Goal: Book appointment/travel/reservation

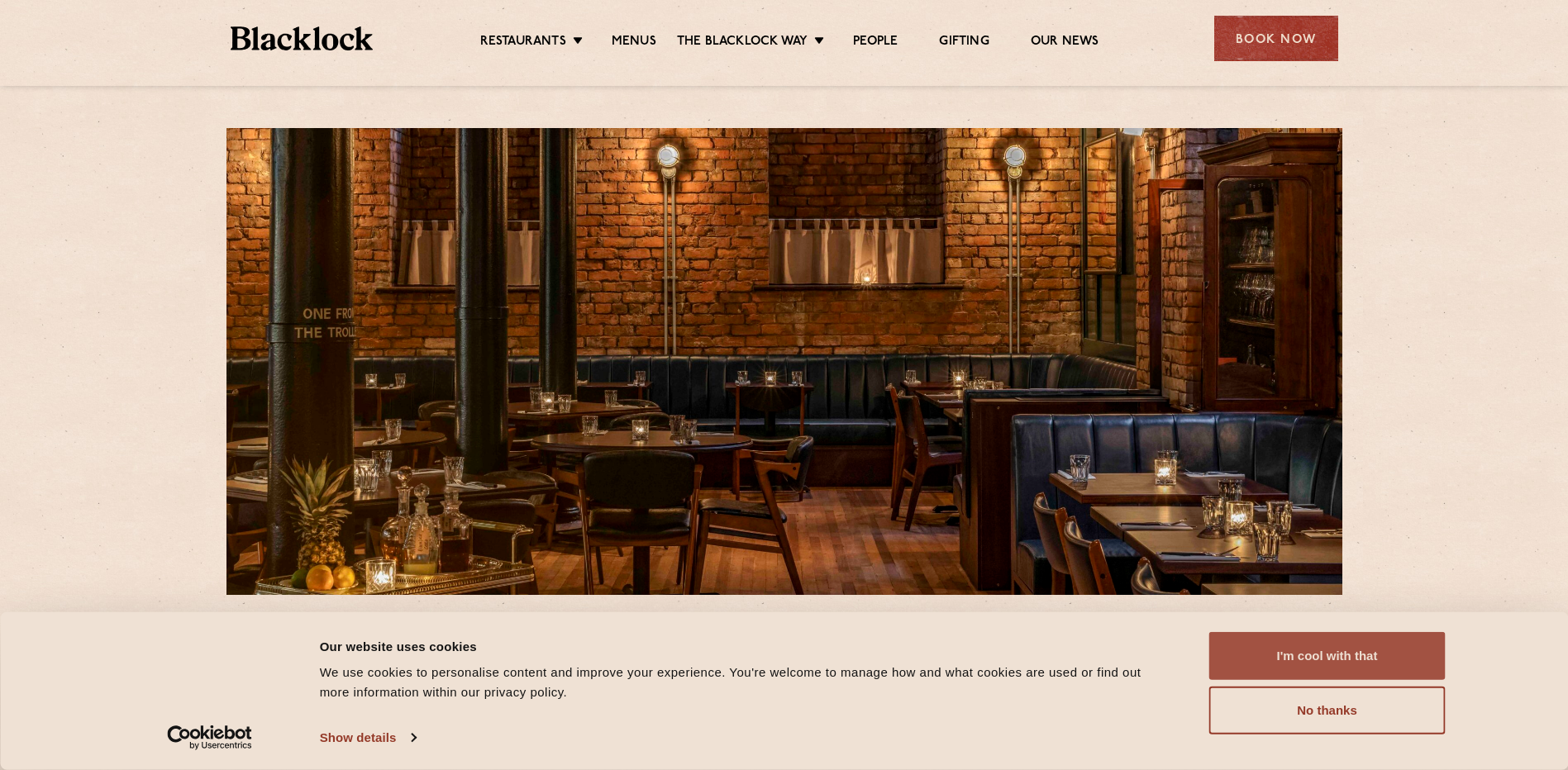
click at [1345, 647] on button "I'm cool with that" at bounding box center [1328, 656] width 237 height 48
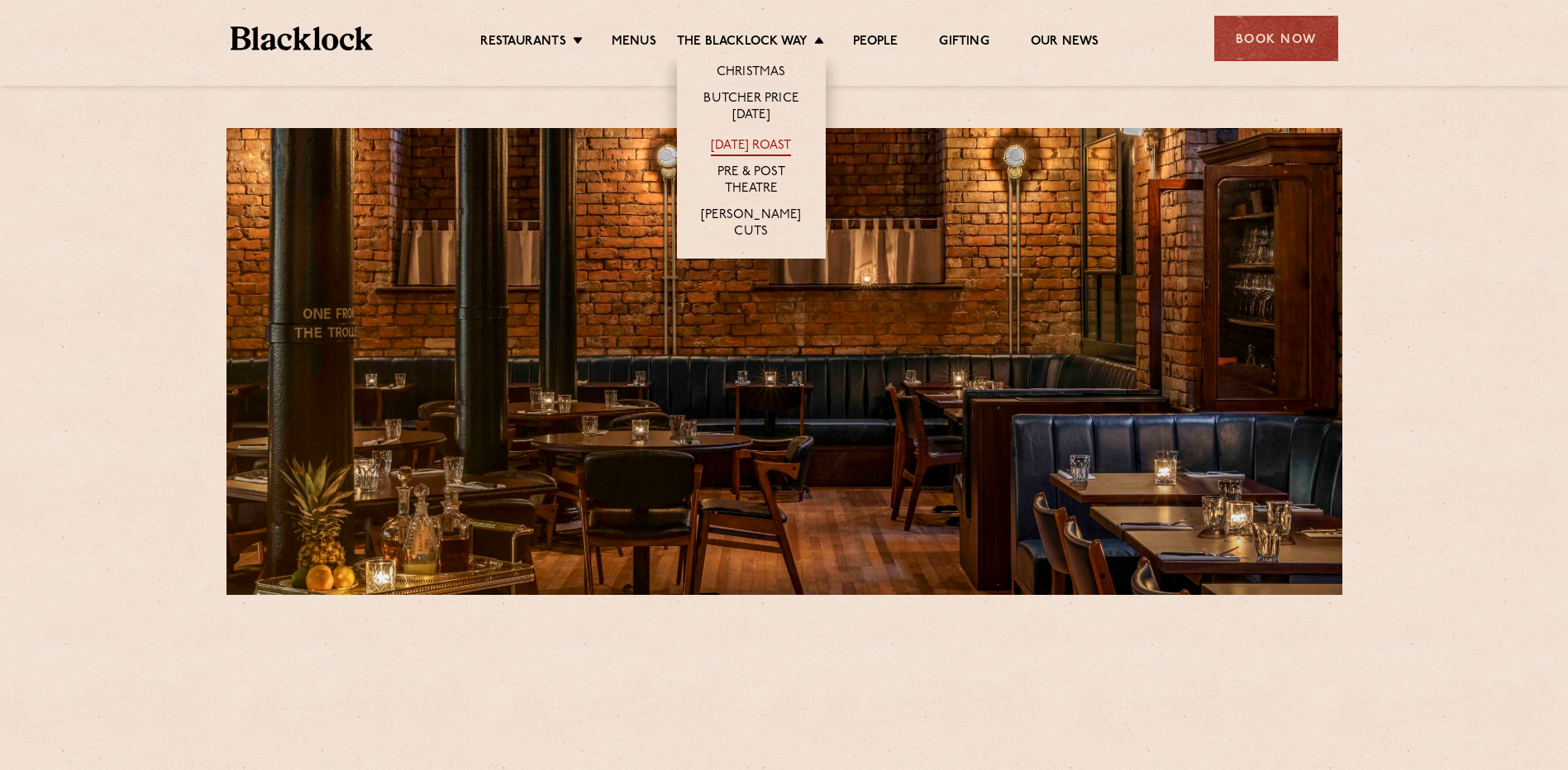
click at [757, 146] on link "[DATE] Roast" at bounding box center [750, 148] width 80 height 18
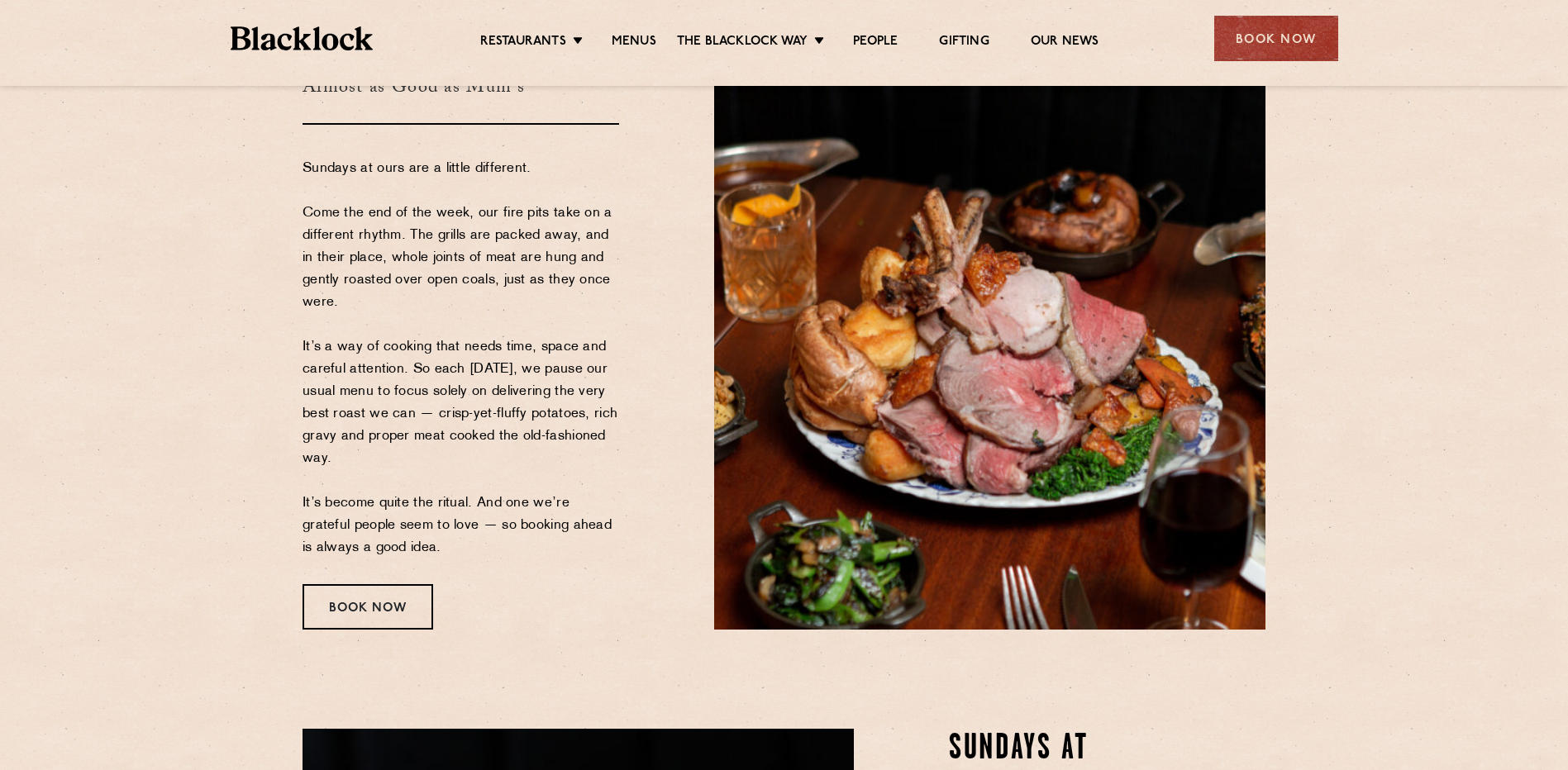
scroll to position [82, 0]
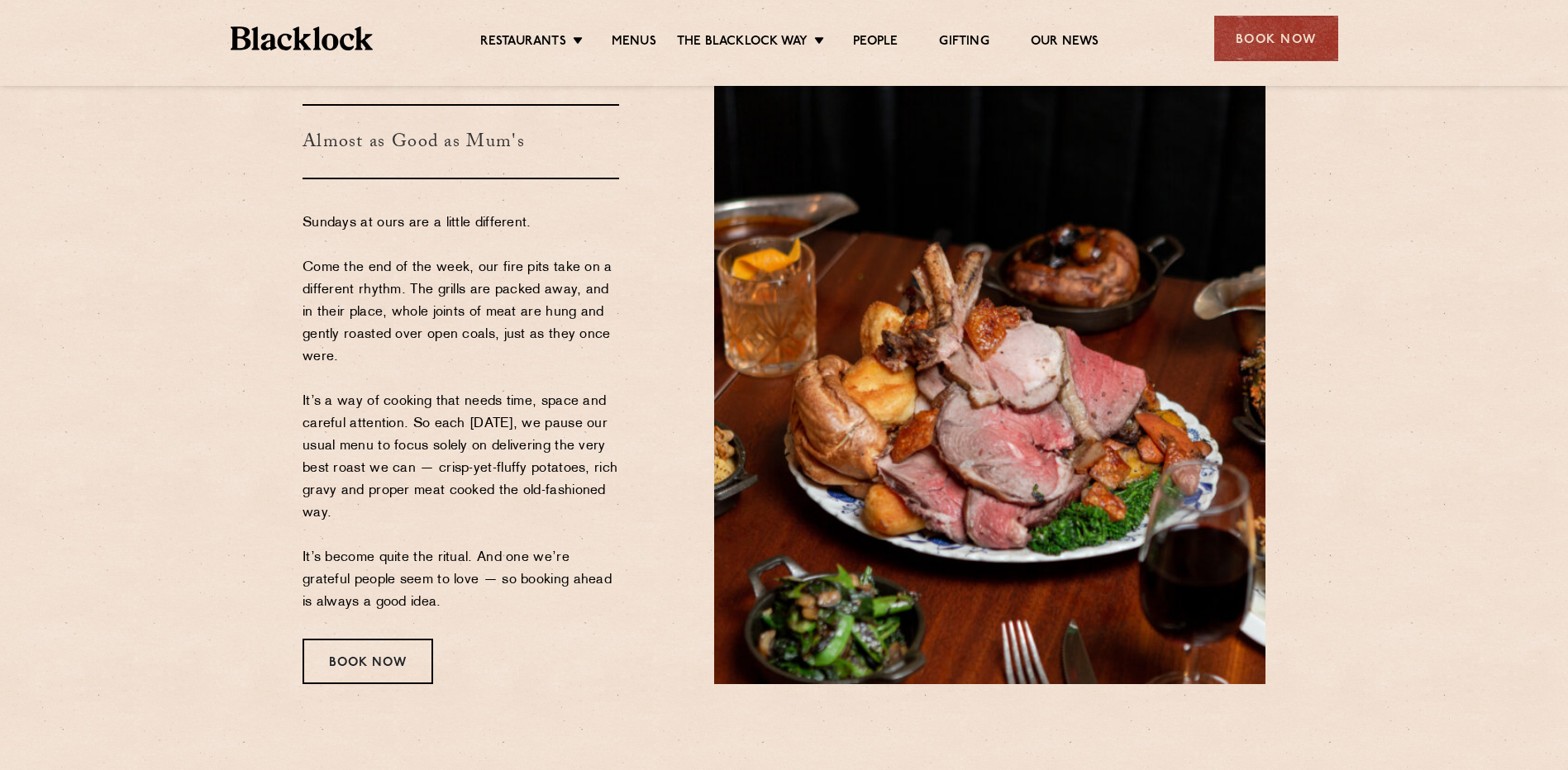
drag, startPoint x: 574, startPoint y: 307, endPoint x: 580, endPoint y: 328, distance: 21.8
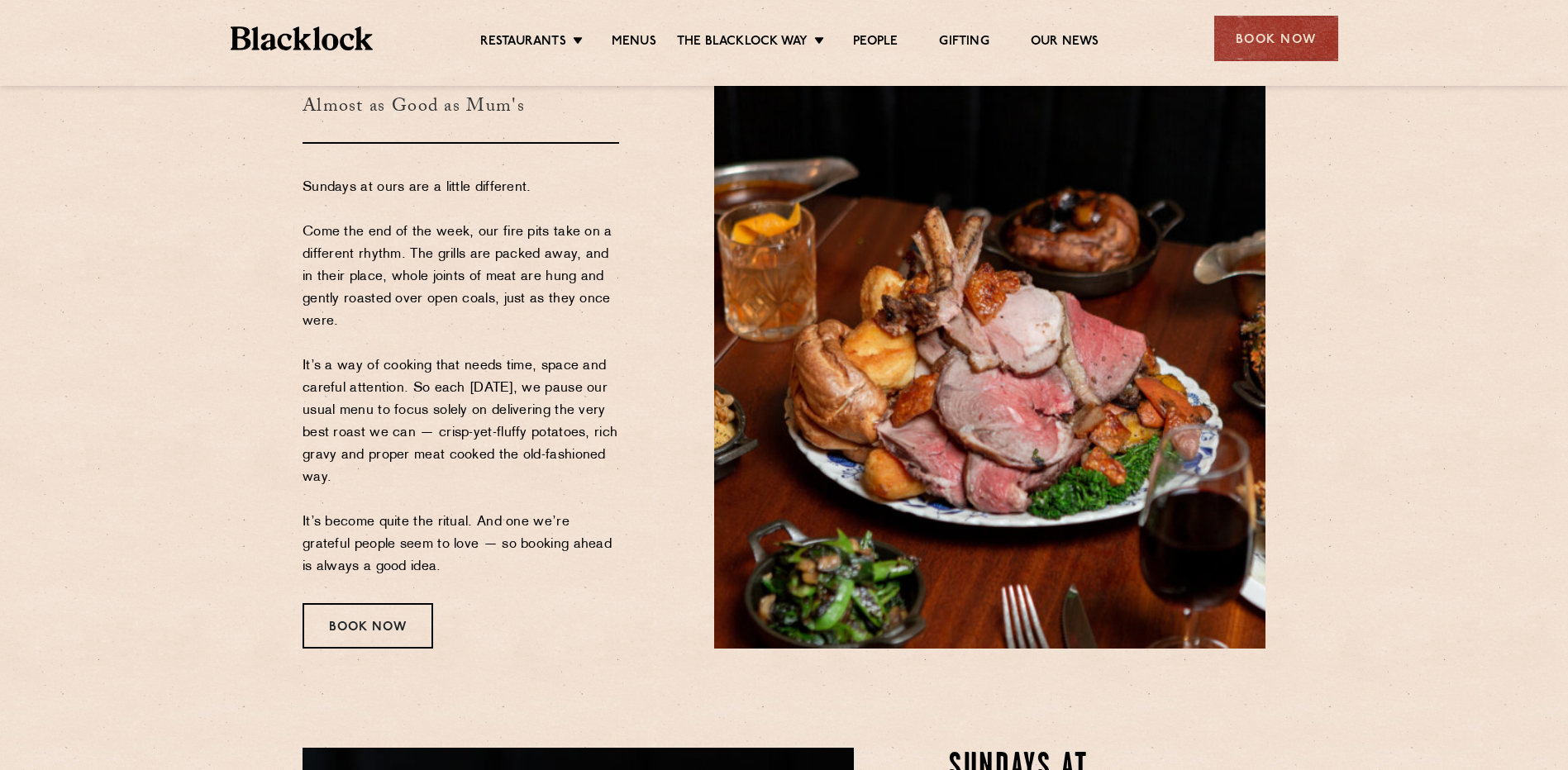
scroll to position [157, 0]
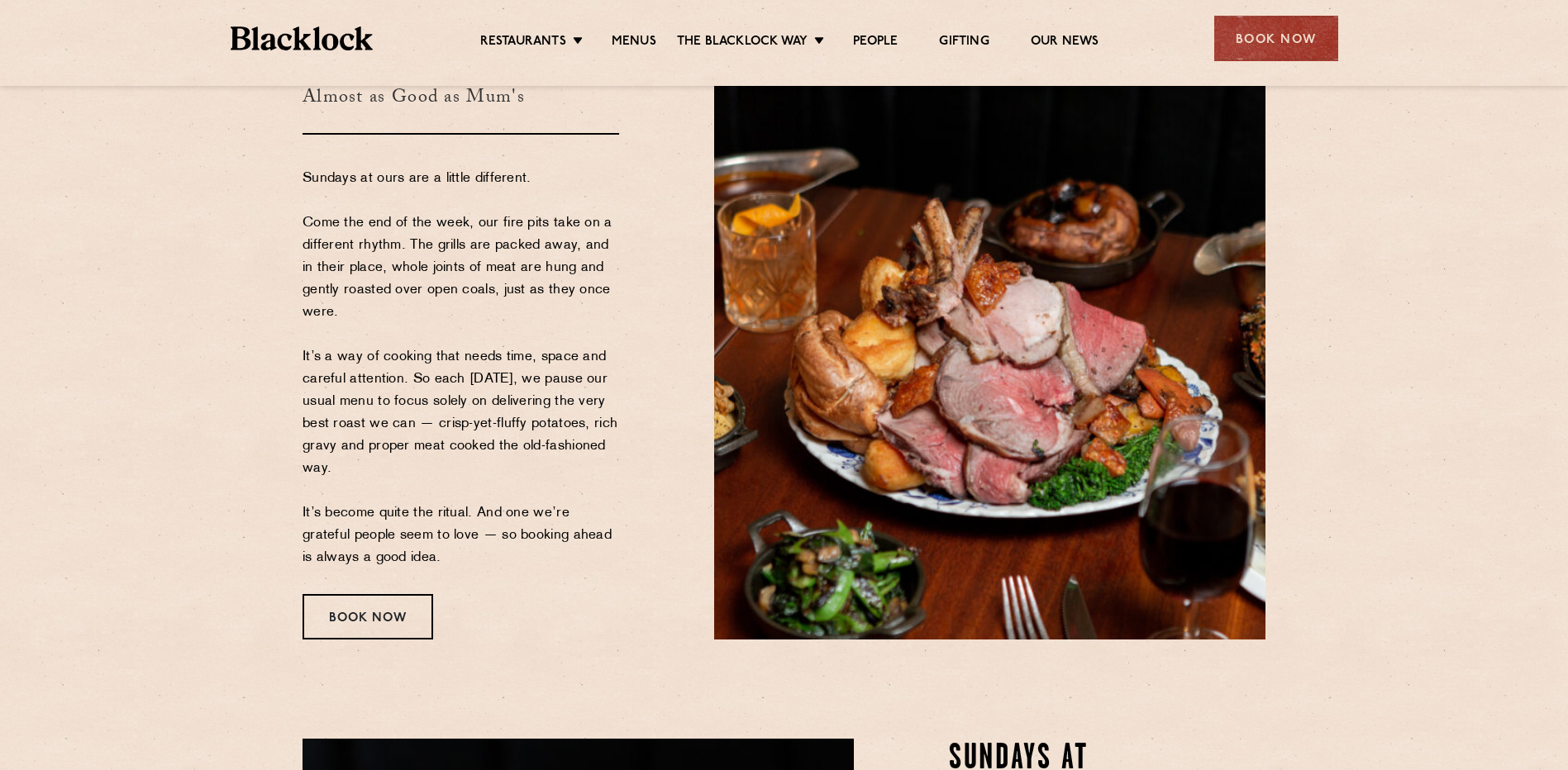
drag, startPoint x: 586, startPoint y: 298, endPoint x: 588, endPoint y: 325, distance: 27.1
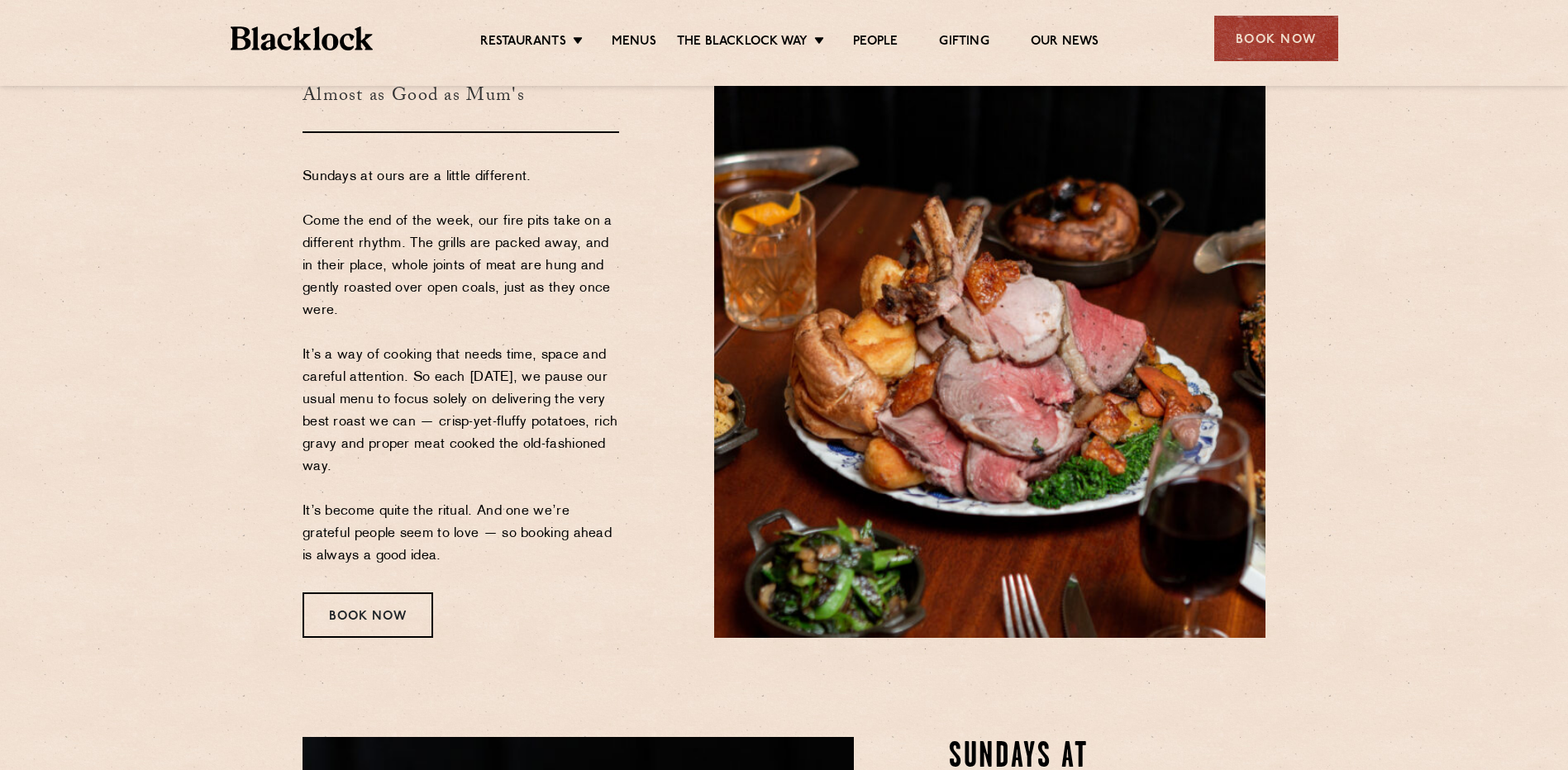
scroll to position [239, 0]
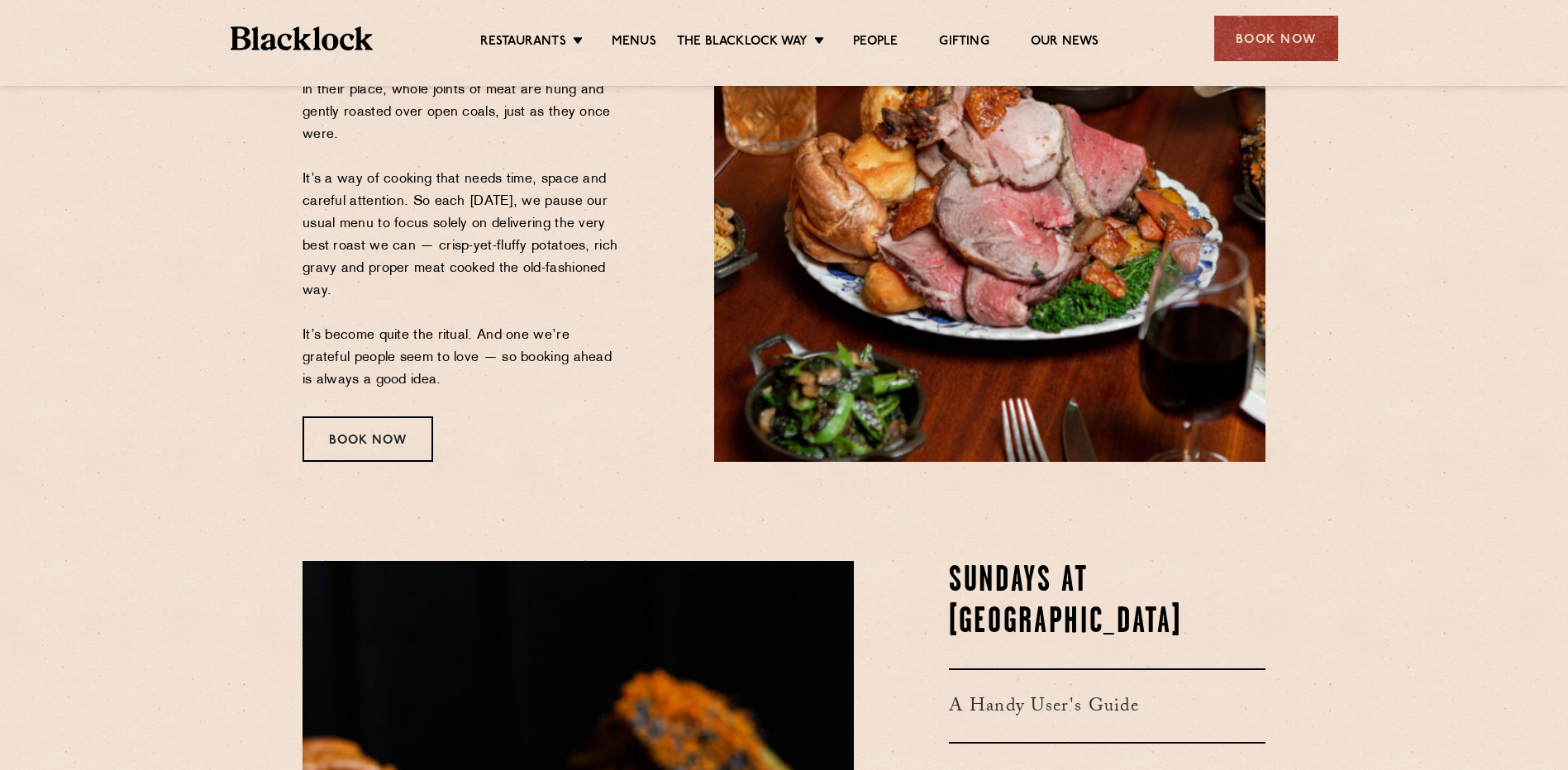
drag, startPoint x: 582, startPoint y: 315, endPoint x: 580, endPoint y: 335, distance: 20.1
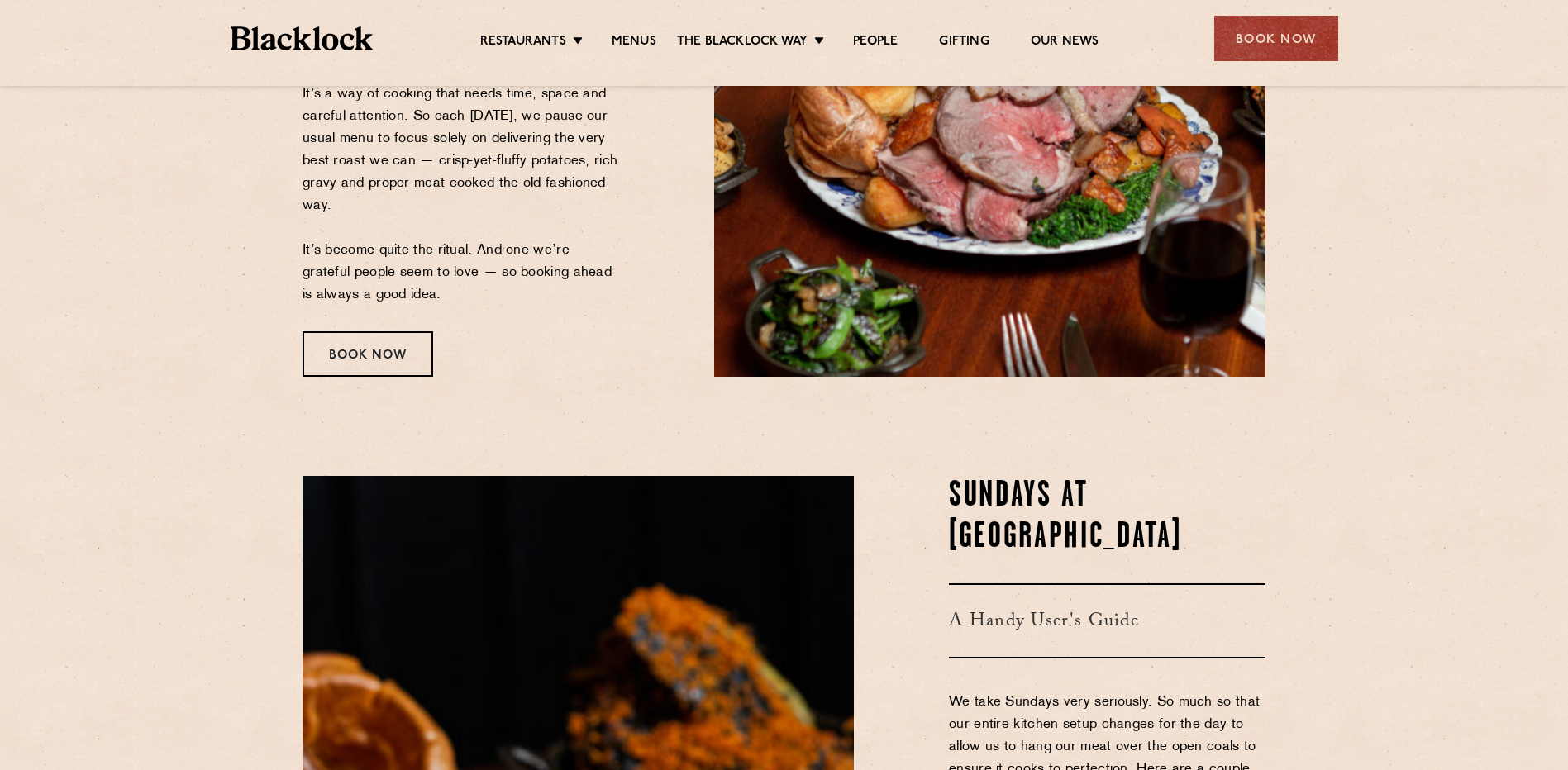
scroll to position [468, 0]
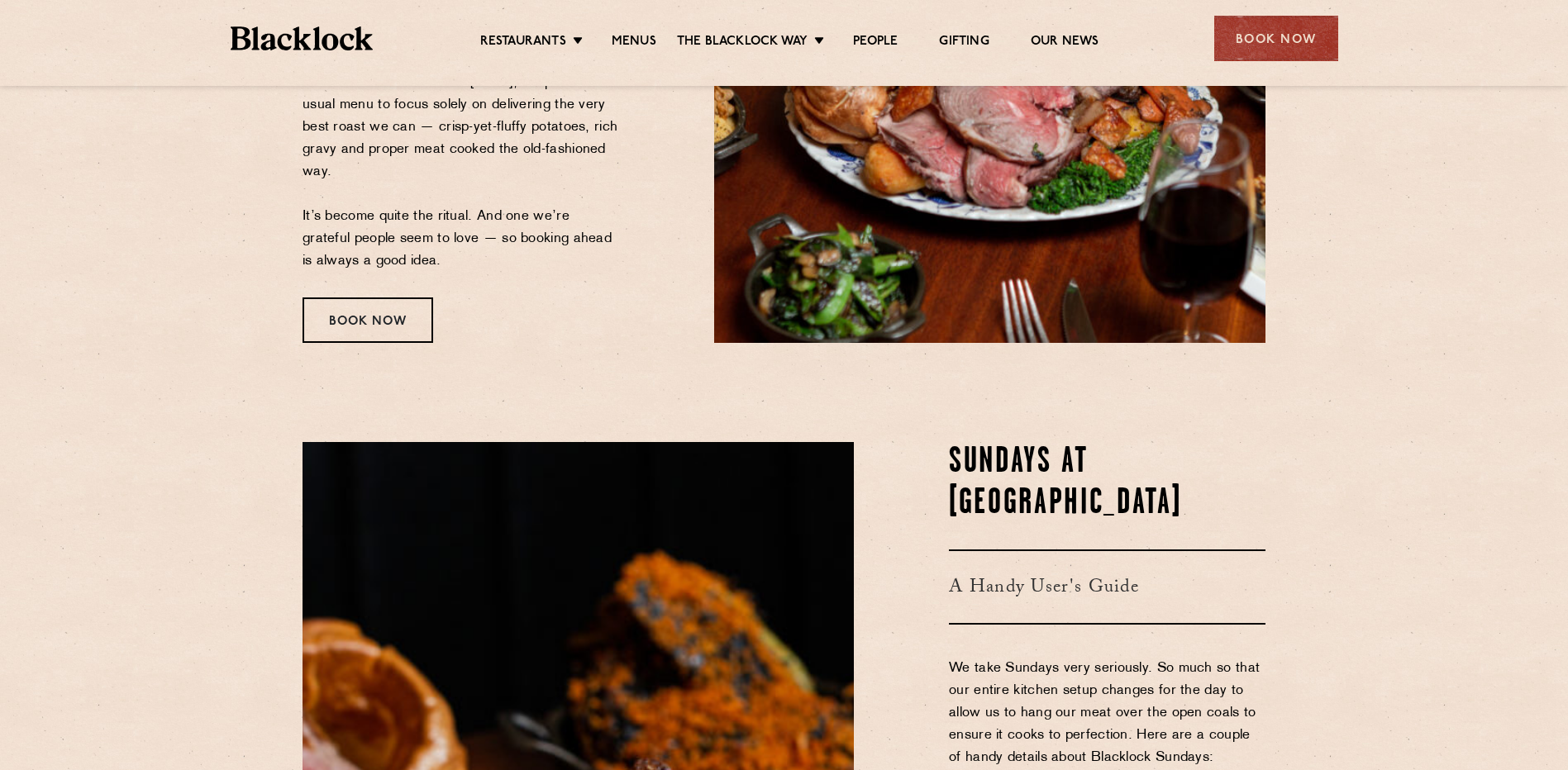
drag, startPoint x: 580, startPoint y: 348, endPoint x: 590, endPoint y: 403, distance: 55.9
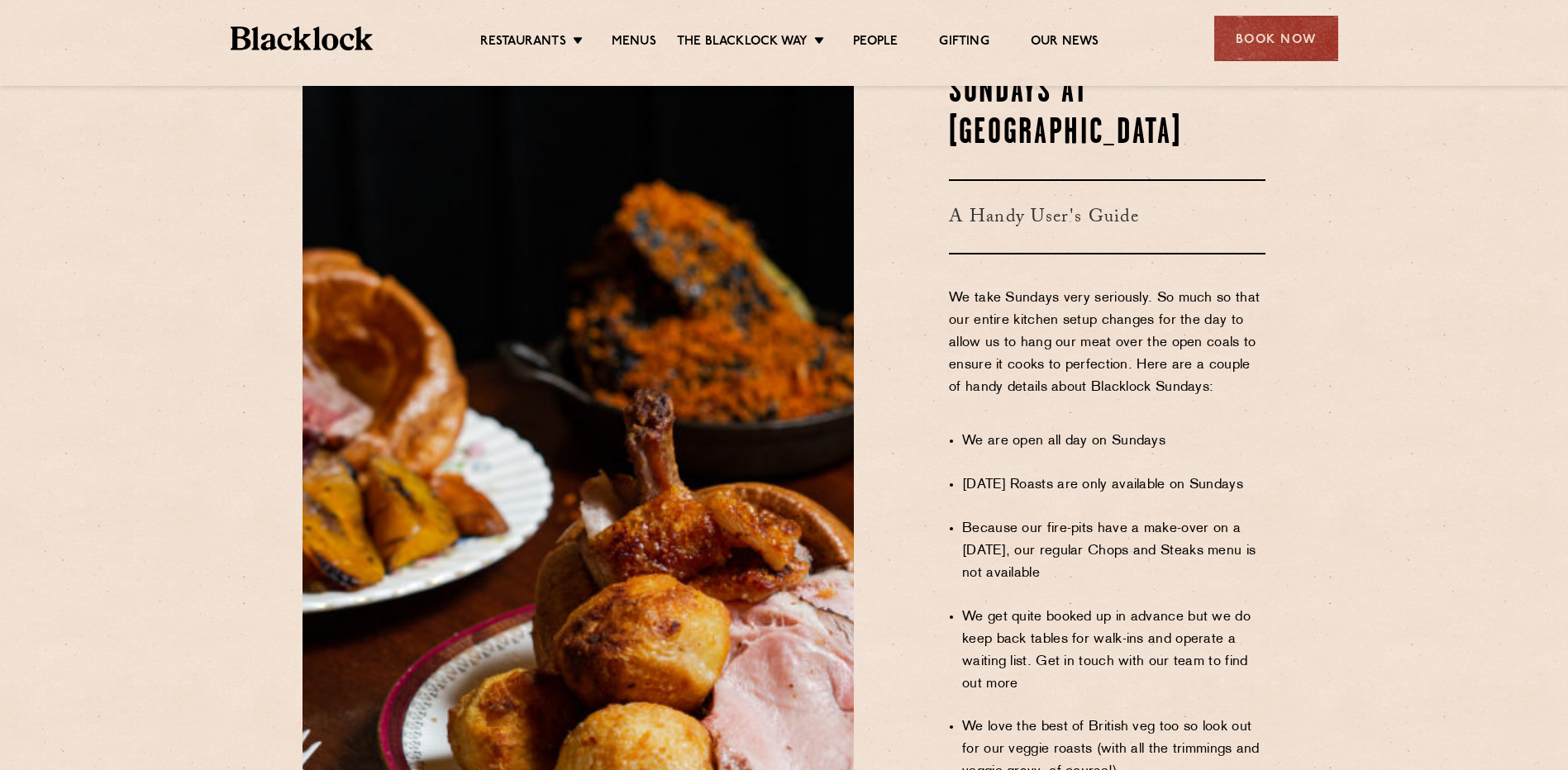
scroll to position [831, 0]
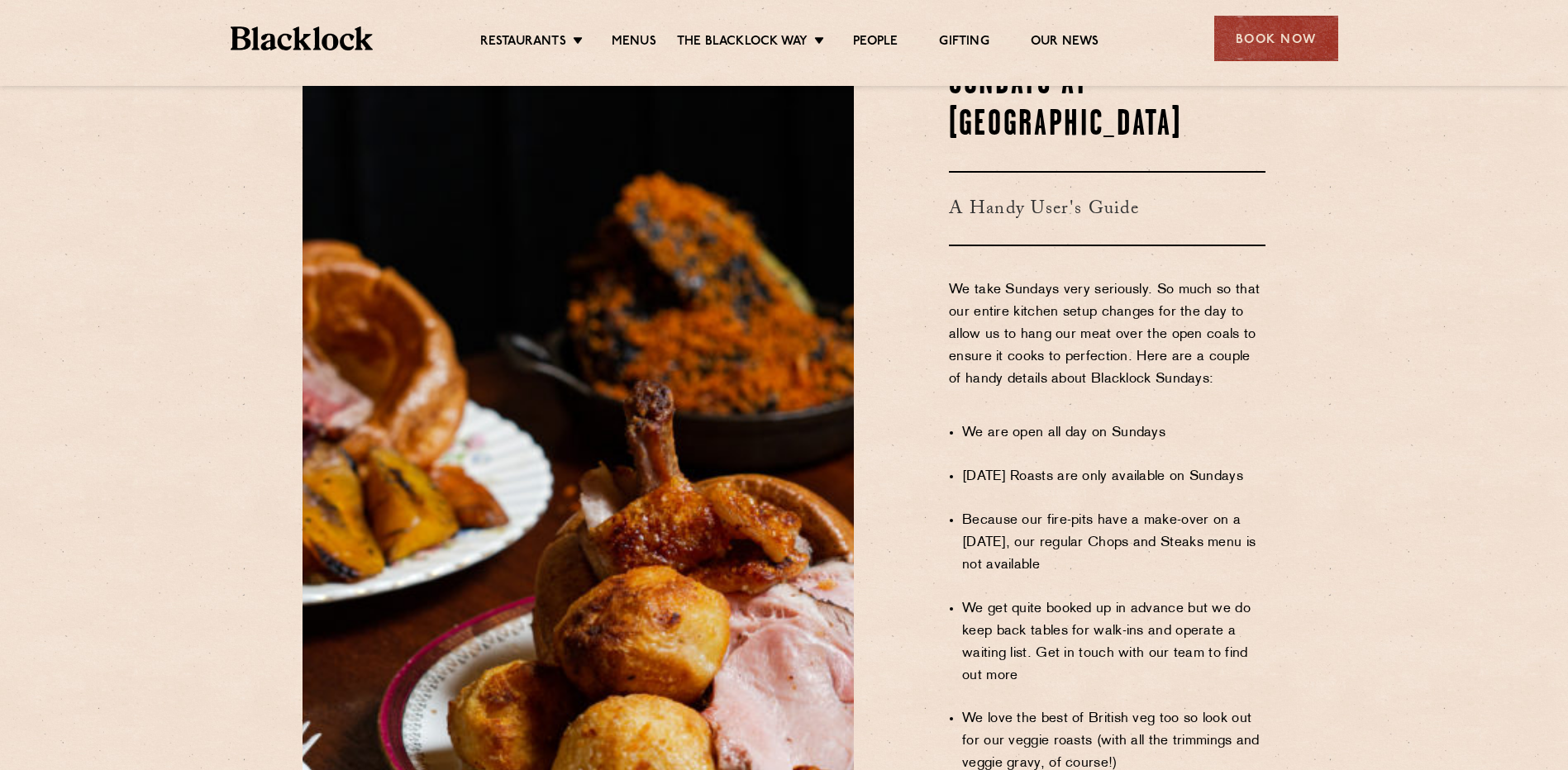
drag, startPoint x: 1061, startPoint y: 281, endPoint x: 1062, endPoint y: 298, distance: 17.0
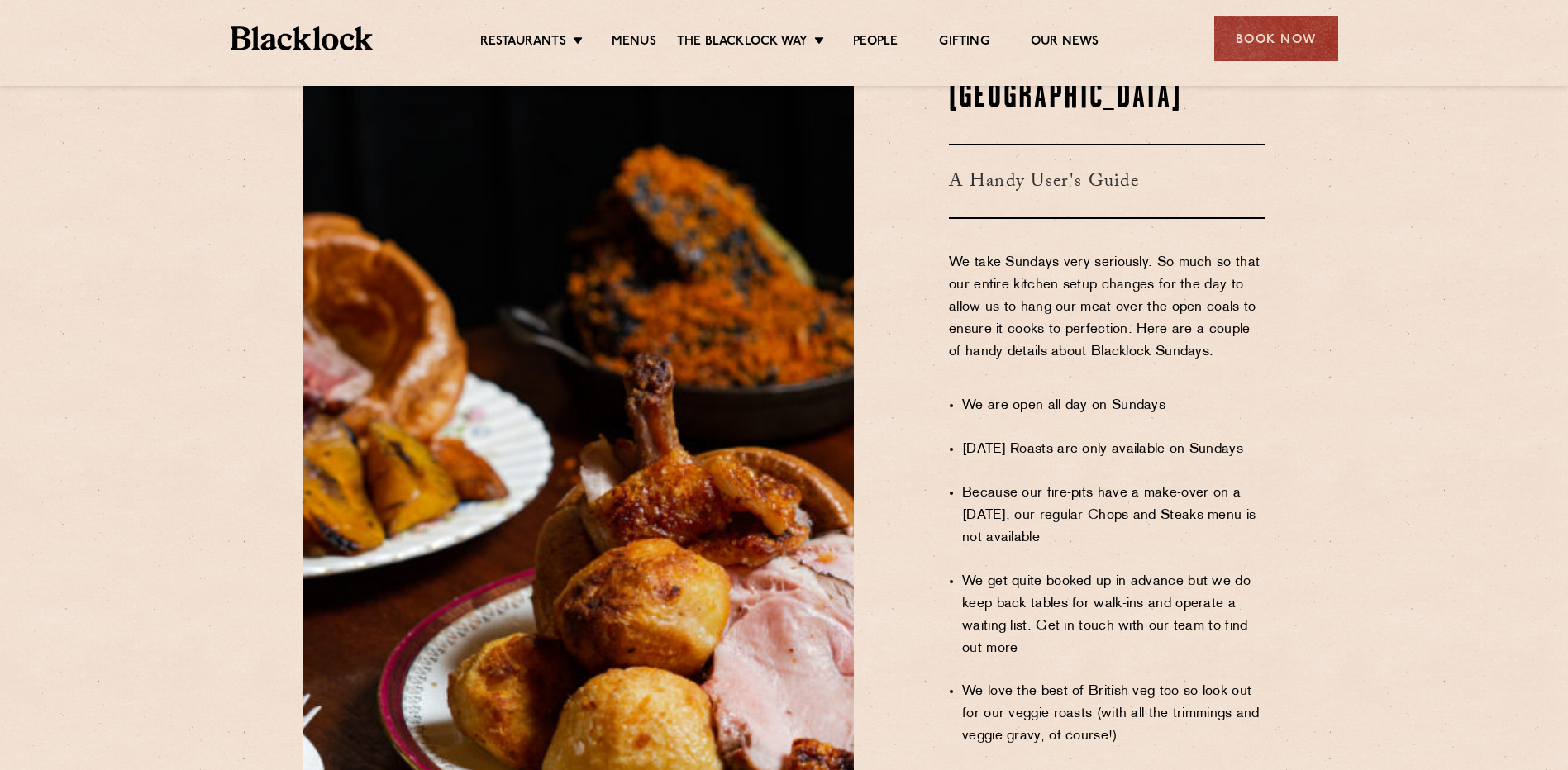
drag, startPoint x: 1060, startPoint y: 284, endPoint x: 1048, endPoint y: 315, distance: 33.2
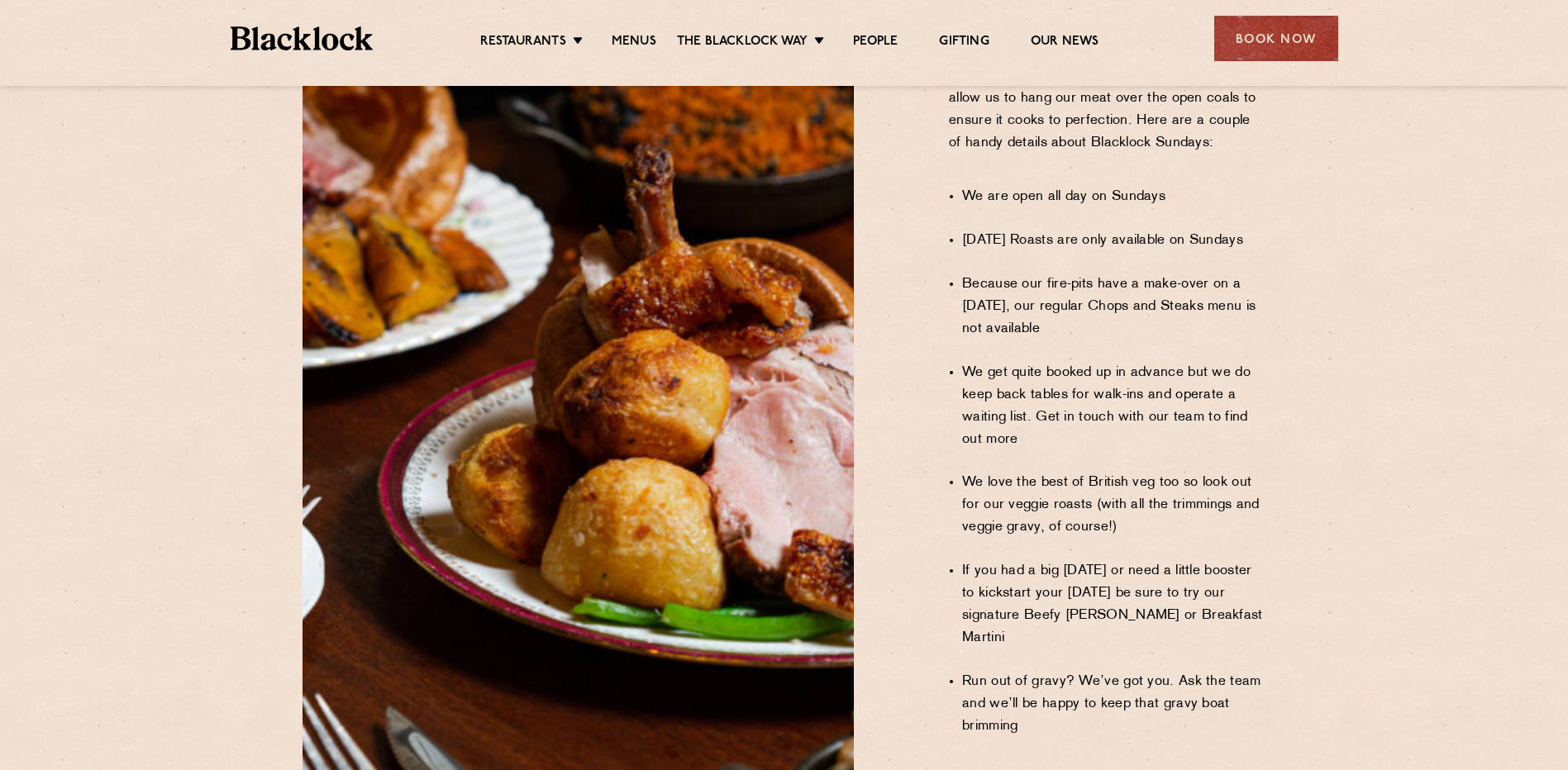
drag, startPoint x: 1100, startPoint y: 302, endPoint x: 1101, endPoint y: 310, distance: 8.1
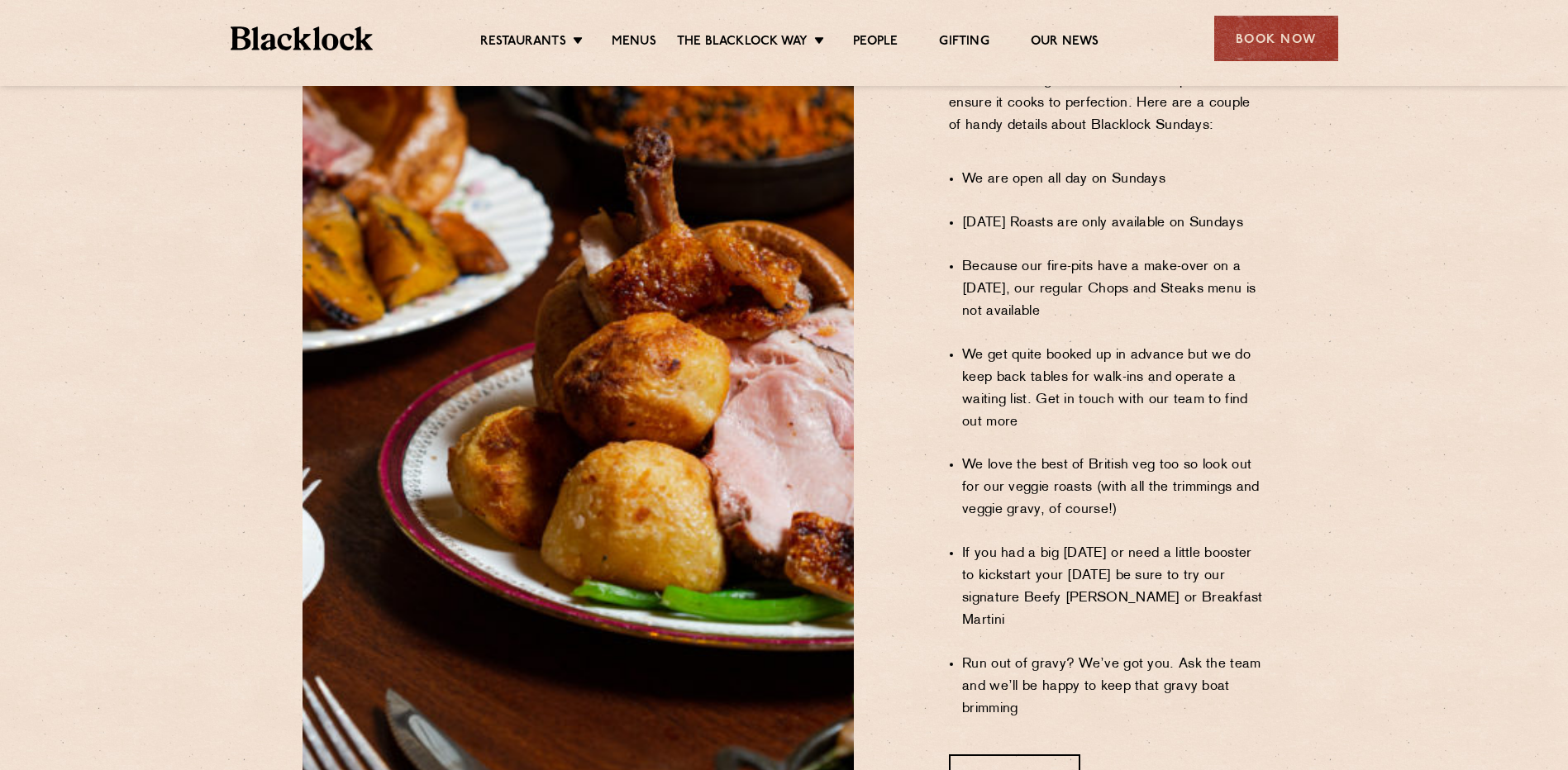
drag, startPoint x: 1095, startPoint y: 351, endPoint x: 1098, endPoint y: 362, distance: 11.4
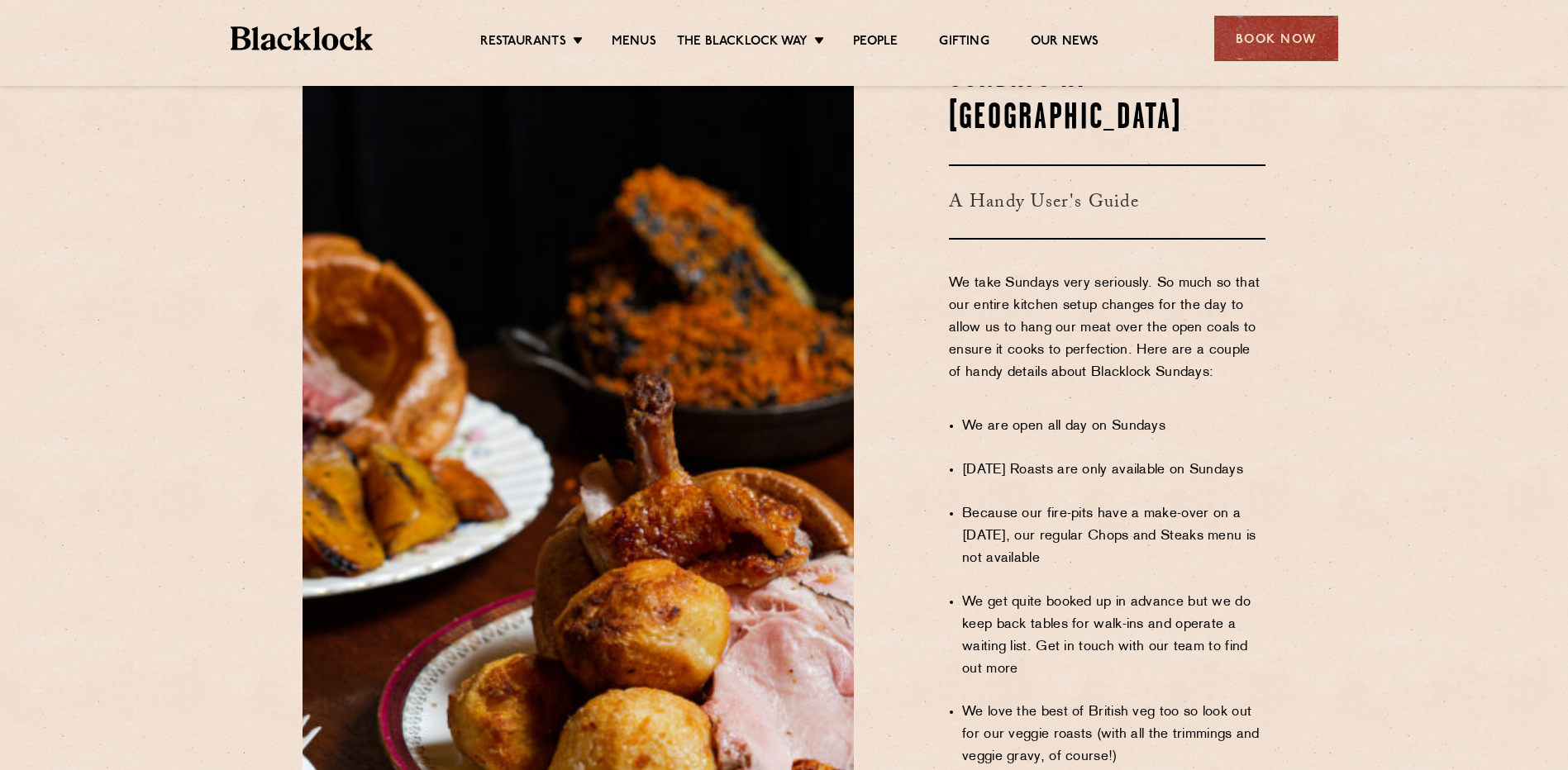
scroll to position [507, 0]
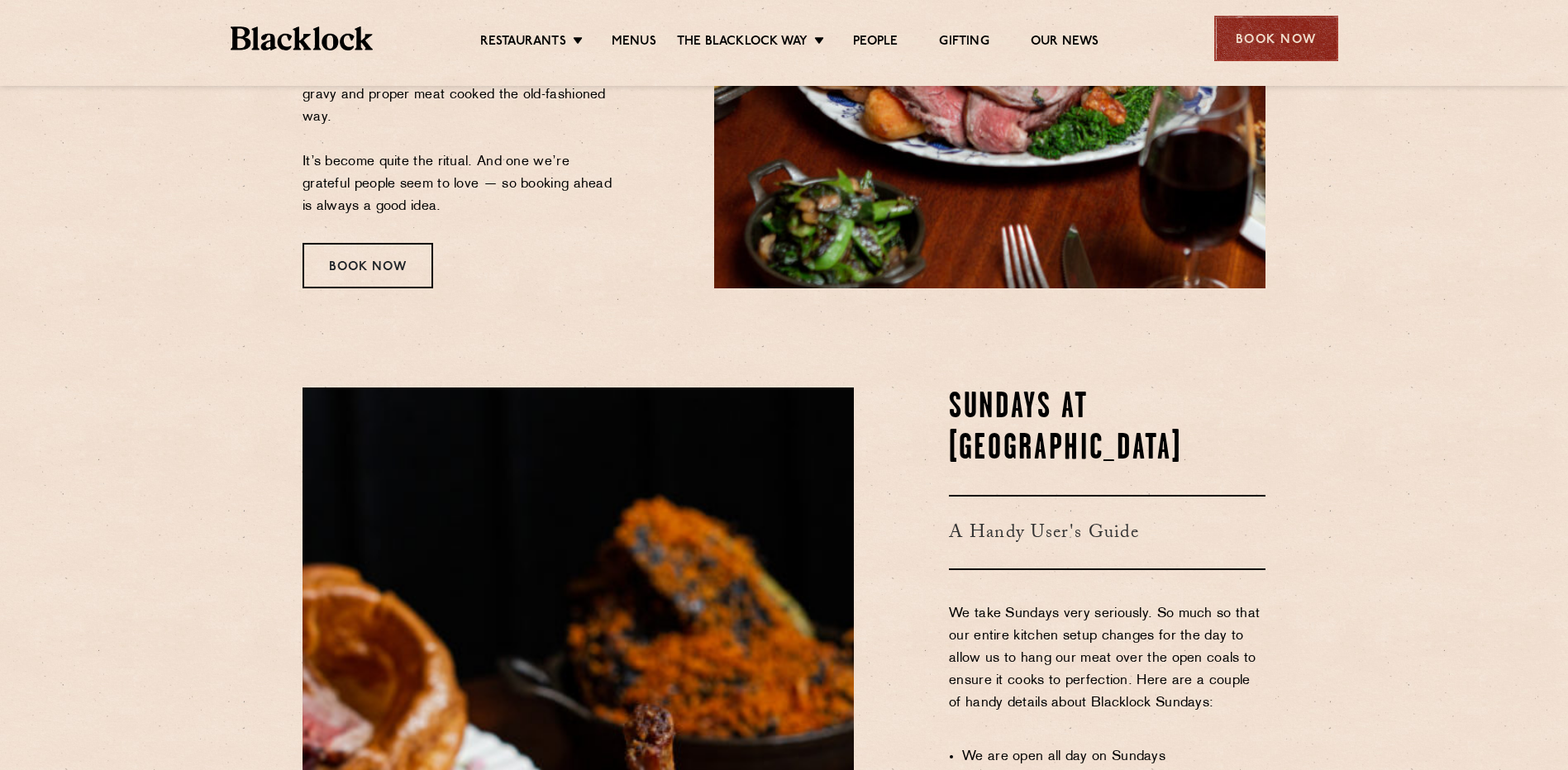
click at [1308, 39] on div "Book Now" at bounding box center [1275, 38] width 124 height 46
click at [0, 0] on div at bounding box center [0, 0] width 0 height 0
drag, startPoint x: 1308, startPoint y: 39, endPoint x: 1164, endPoint y: 32, distance: 144.2
click at [1164, 32] on ul "Restaurants Soho City Shoreditch Covent Garden Canary Wharf Manchester Birmingh…" at bounding box center [790, 38] width 833 height 27
click at [1256, 42] on div "Book Now" at bounding box center [1275, 38] width 124 height 46
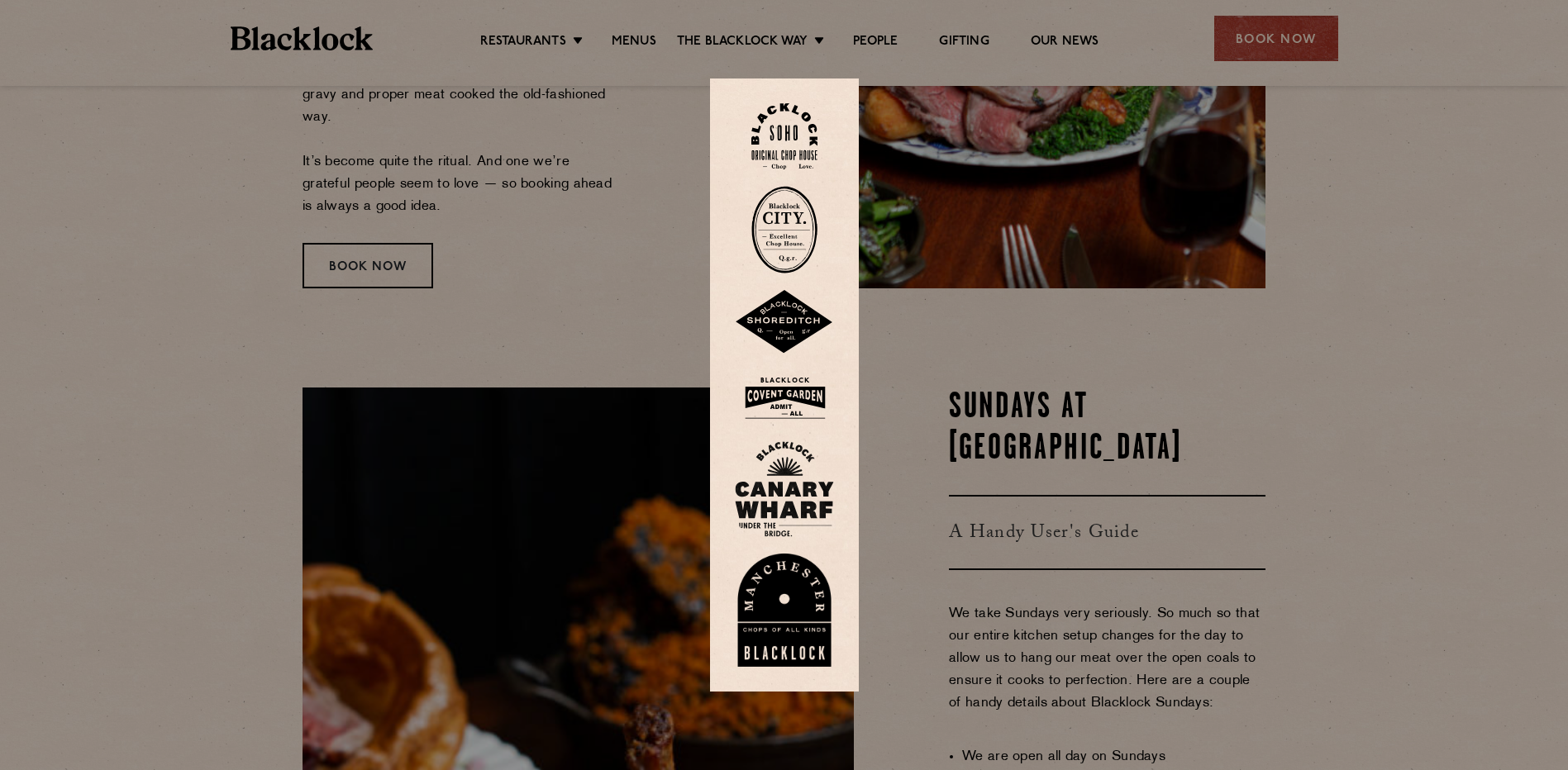
click at [816, 608] on img at bounding box center [785, 610] width 99 height 114
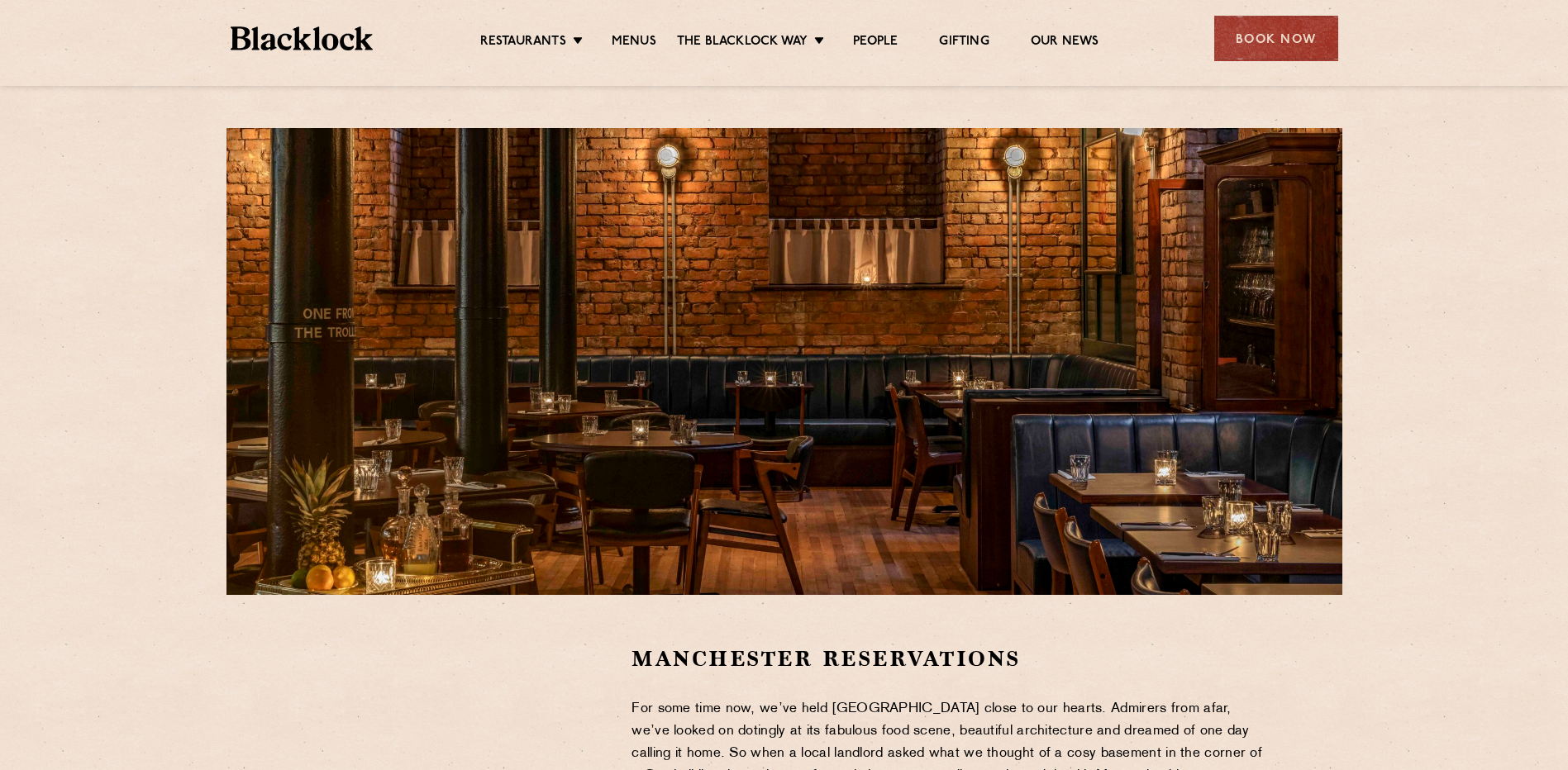
drag, startPoint x: 809, startPoint y: 580, endPoint x: 800, endPoint y: 580, distance: 9.0
click at [800, 580] on div at bounding box center [784, 361] width 1116 height 467
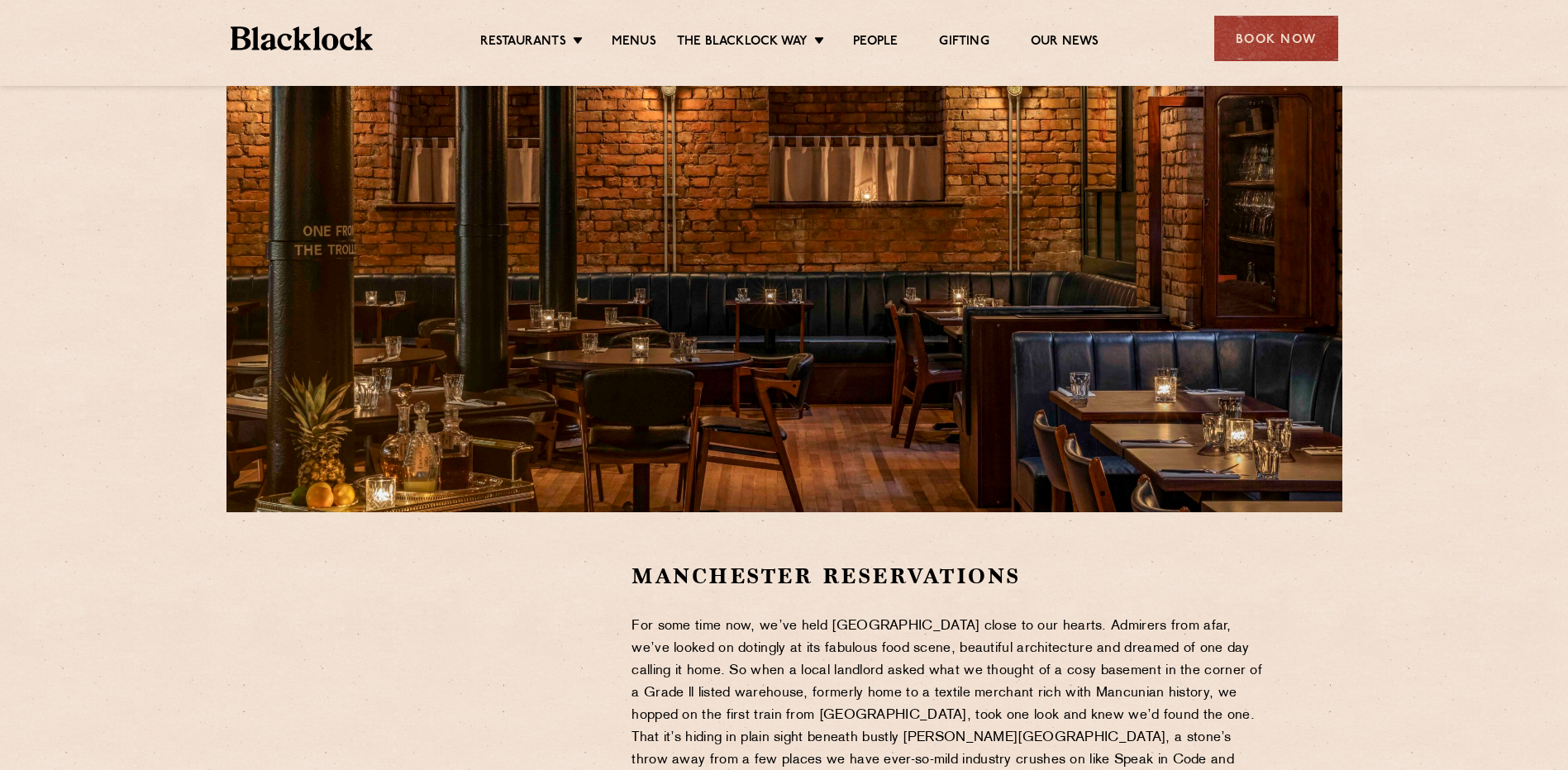
scroll to position [165, 0]
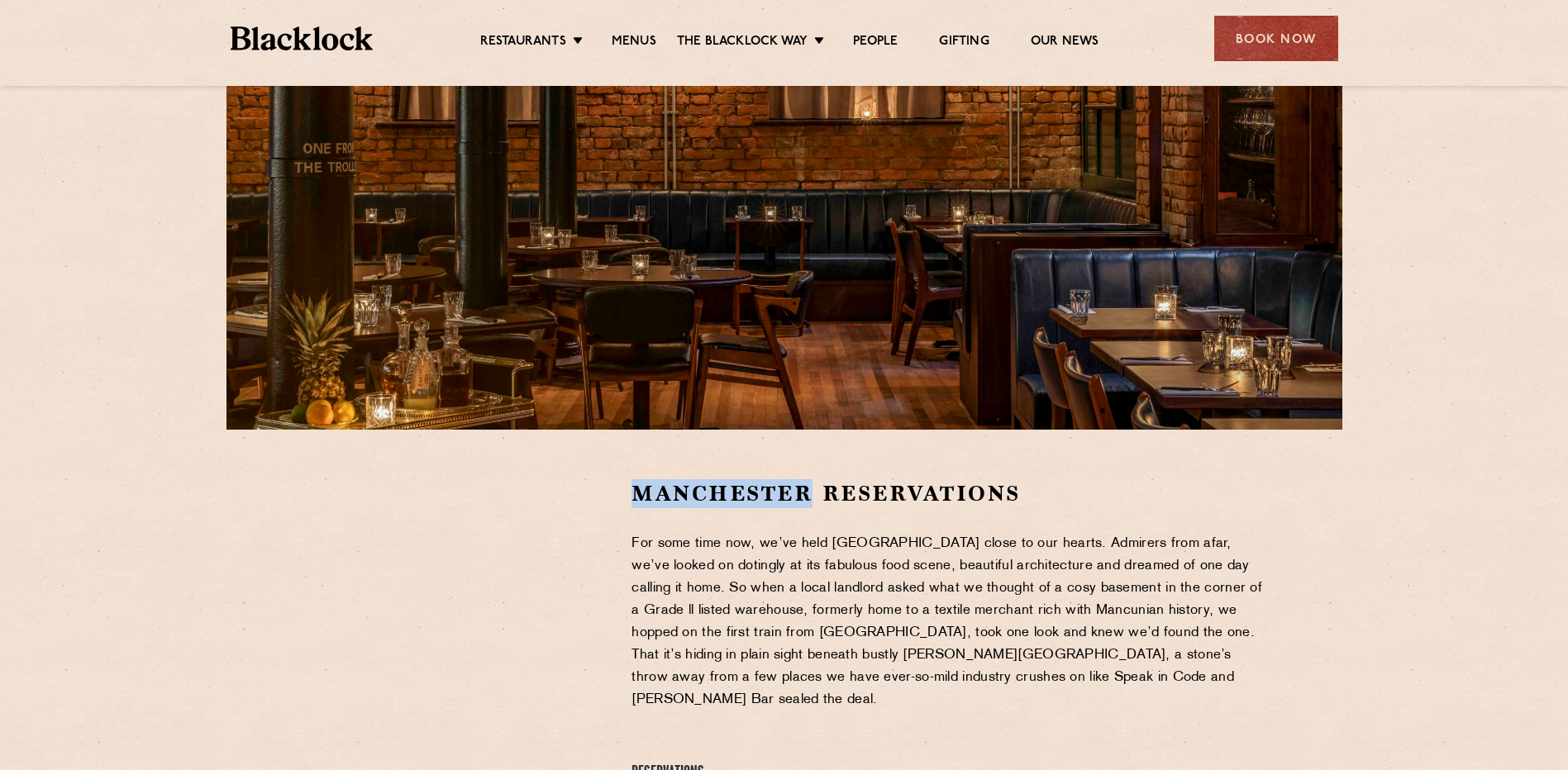
drag, startPoint x: 806, startPoint y: 492, endPoint x: 641, endPoint y: 488, distance: 165.0
click at [641, 488] on h2 "Manchester Reservations" at bounding box center [949, 494] width 635 height 29
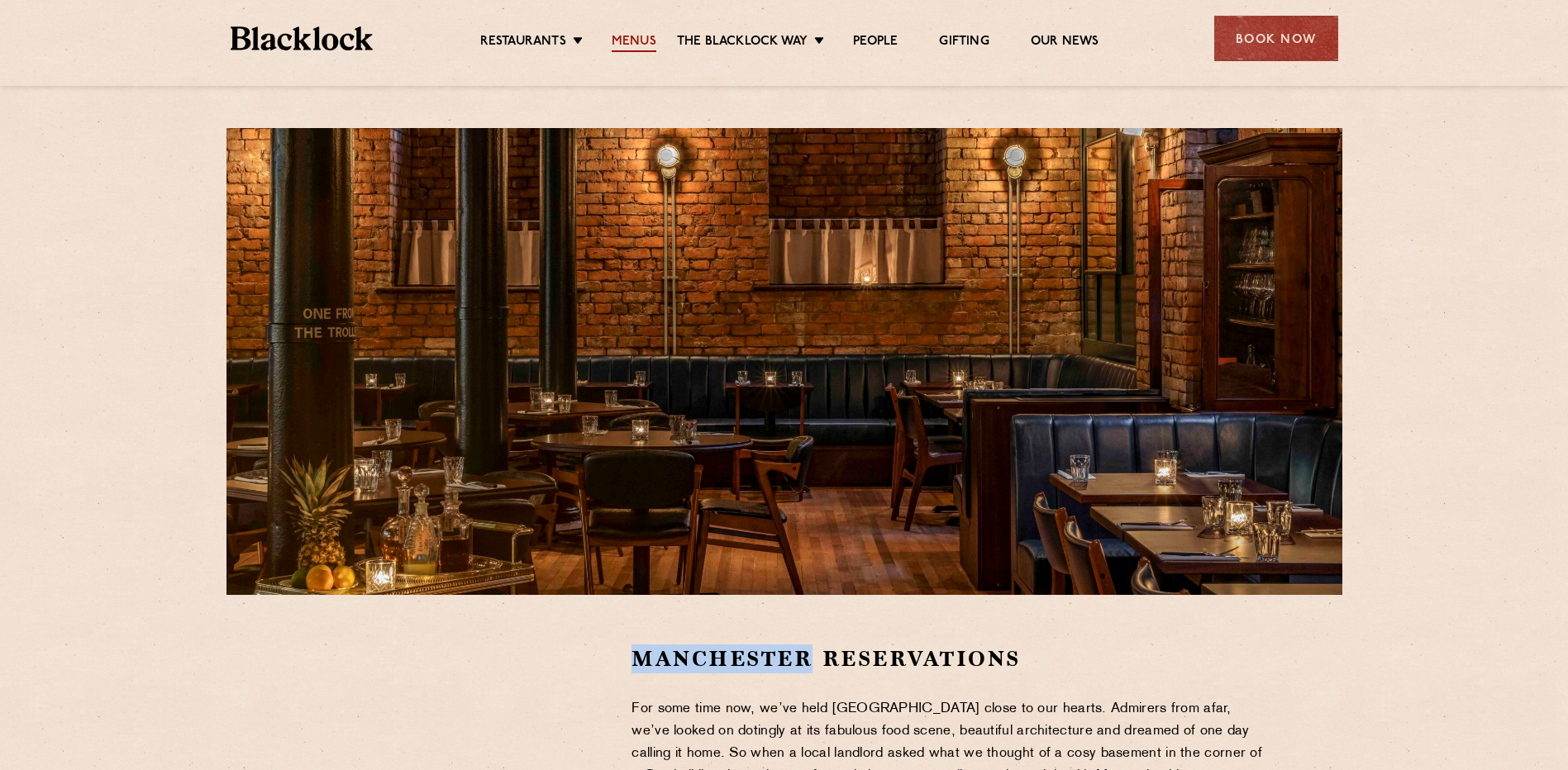
click at [639, 44] on link "Menus" at bounding box center [634, 43] width 45 height 18
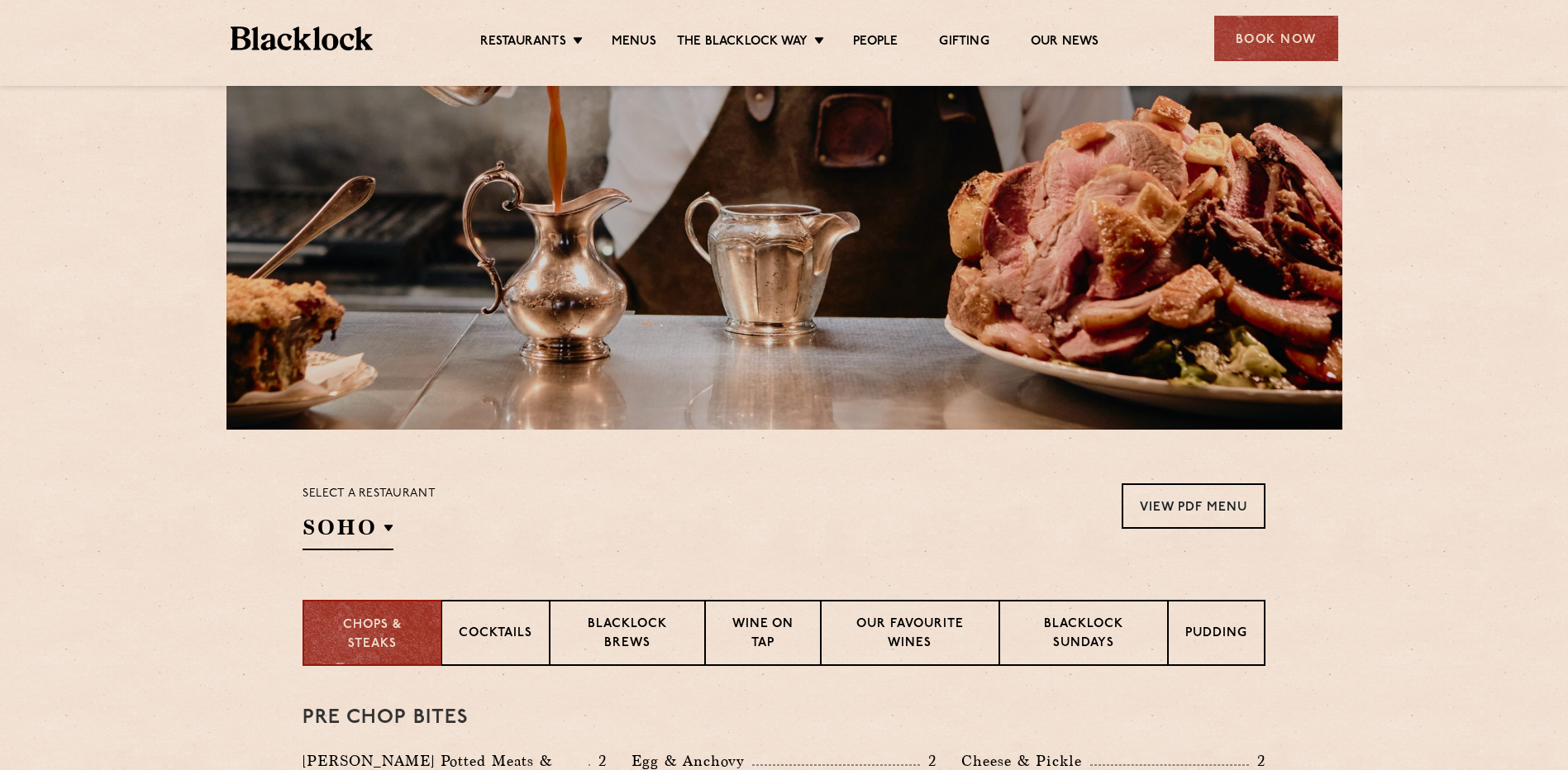
scroll to position [331, 0]
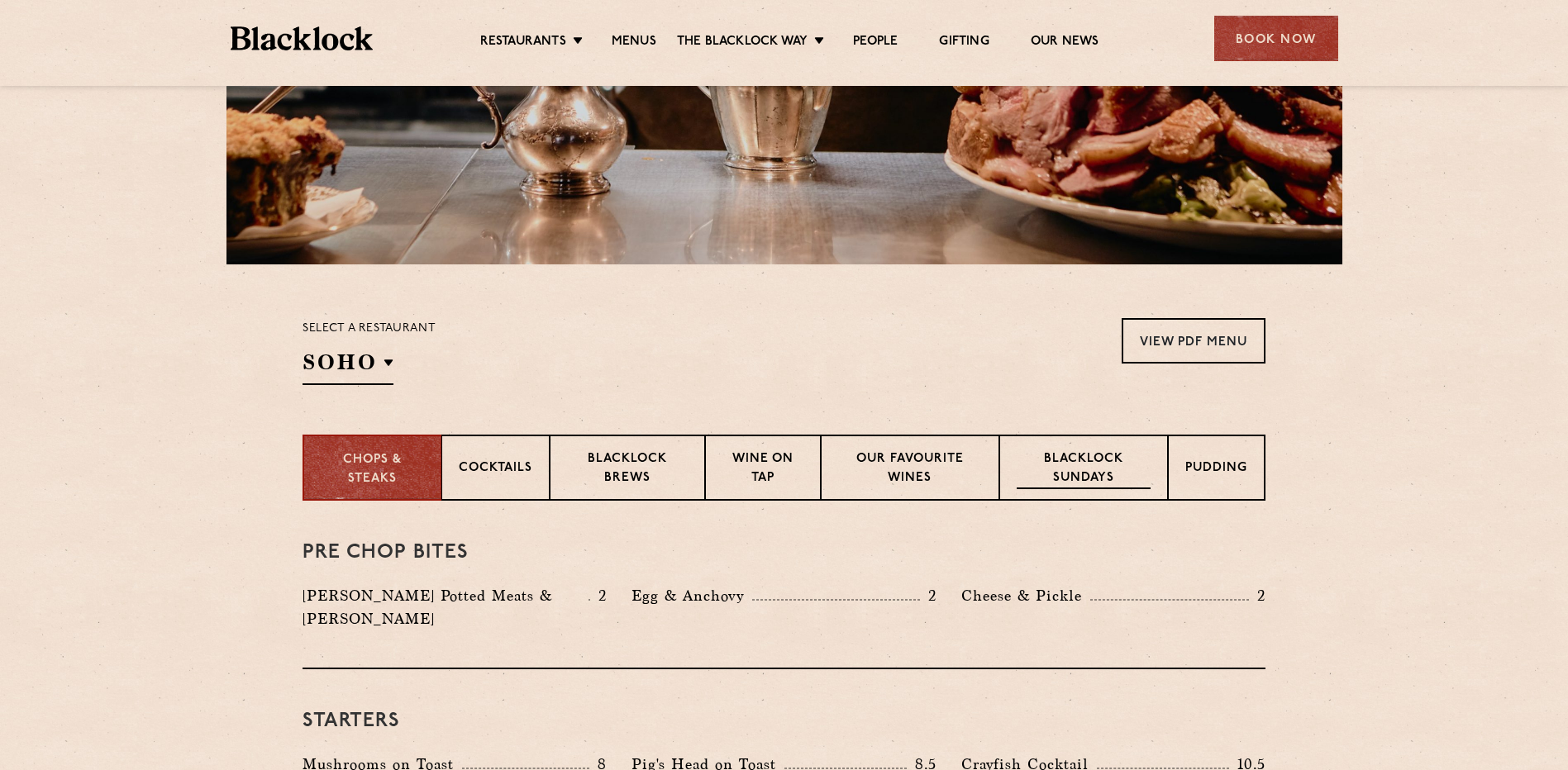
click at [1058, 480] on p "Blacklock Sundays" at bounding box center [1084, 469] width 134 height 38
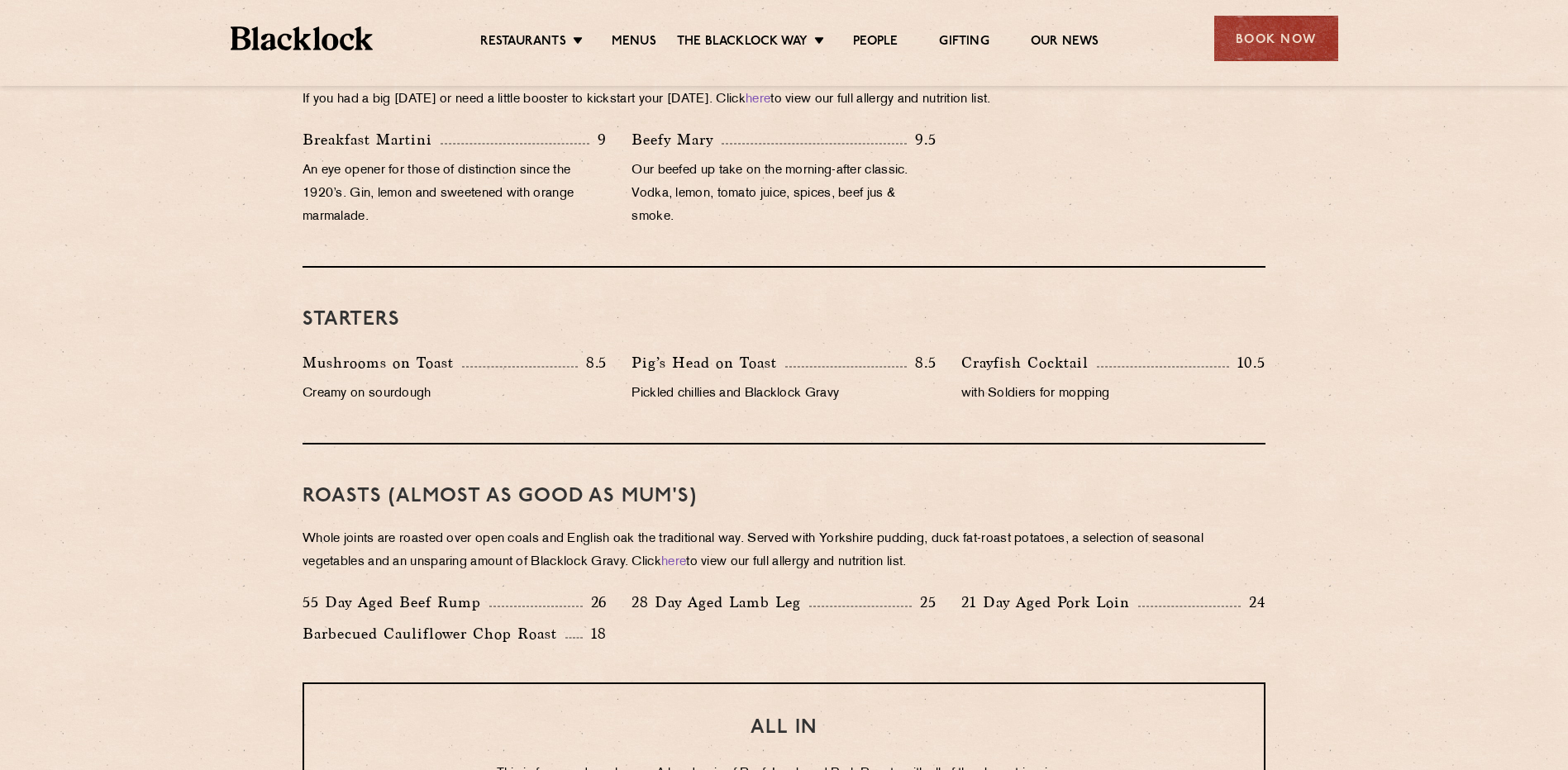
scroll to position [909, 0]
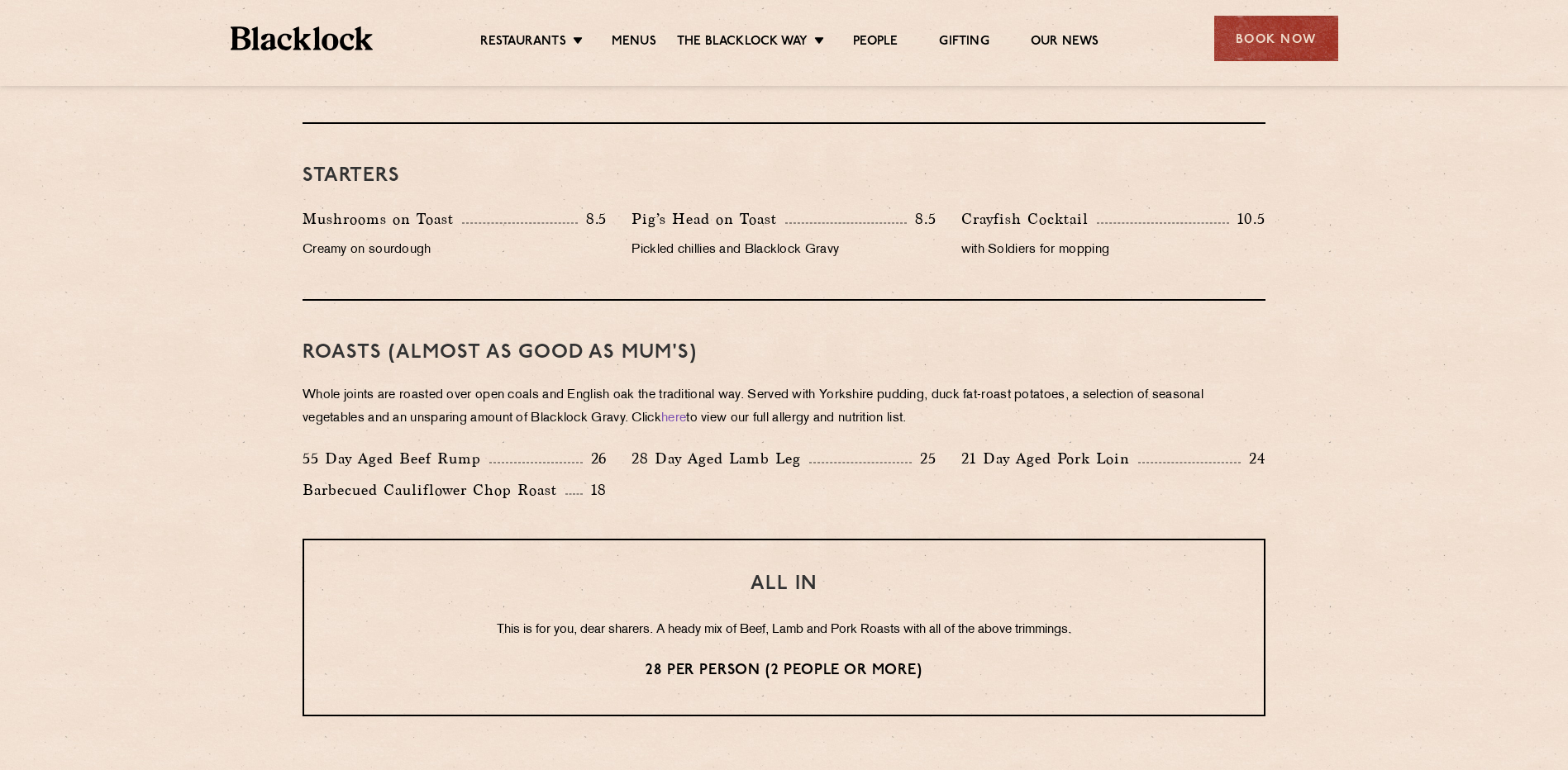
drag, startPoint x: 1399, startPoint y: 290, endPoint x: 1400, endPoint y: 316, distance: 26.0
